Goal: Task Accomplishment & Management: Manage account settings

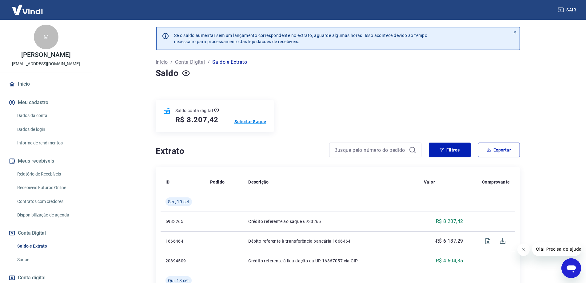
click at [248, 122] on p "Solicitar Saque" at bounding box center [251, 122] width 32 height 6
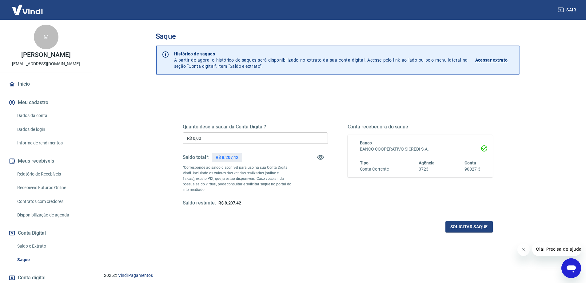
click at [243, 139] on input "R$ 0,00" at bounding box center [255, 137] width 145 height 11
type input "R$ 8.207,42"
click at [462, 226] on button "Solicitar saque" at bounding box center [469, 226] width 47 height 11
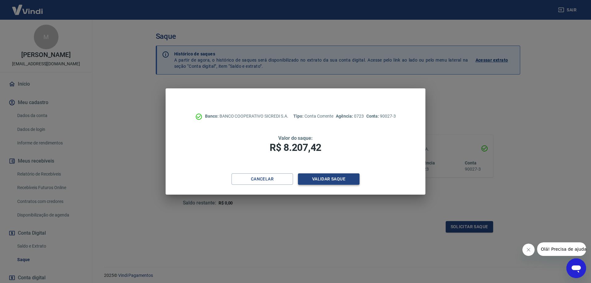
click at [326, 179] on button "Validar saque" at bounding box center [329, 178] width 62 height 11
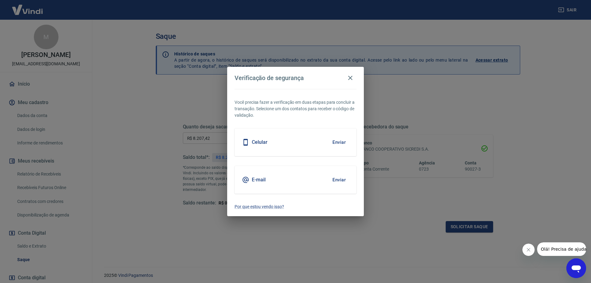
click at [337, 179] on button "Enviar" at bounding box center [339, 179] width 20 height 13
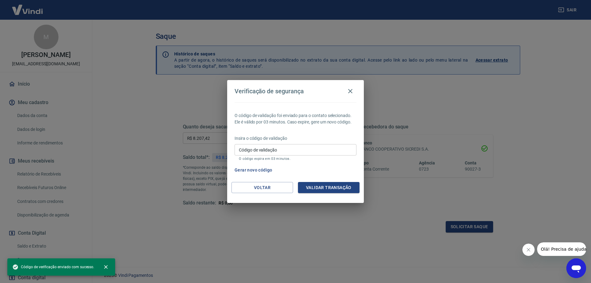
click at [286, 150] on input "Código de validação" at bounding box center [296, 149] width 122 height 11
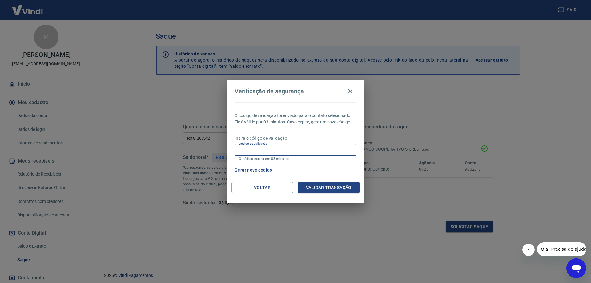
paste input "132872"
type input "132872"
click at [334, 183] on button "Validar transação" at bounding box center [329, 187] width 62 height 11
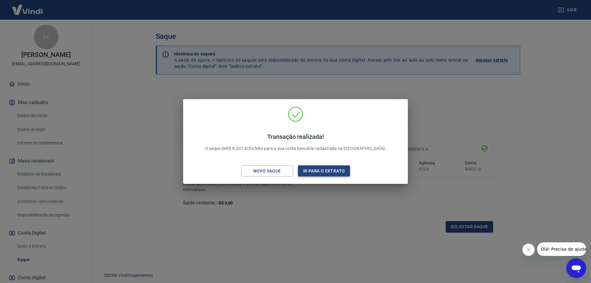
click at [329, 174] on button "Ir para o extrato" at bounding box center [324, 170] width 52 height 11
